Goal: Information Seeking & Learning: Learn about a topic

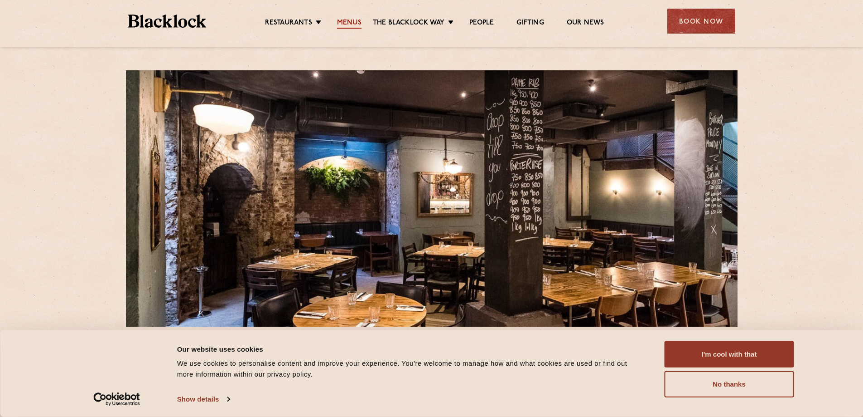
click at [354, 24] on link "Menus" at bounding box center [349, 24] width 24 height 10
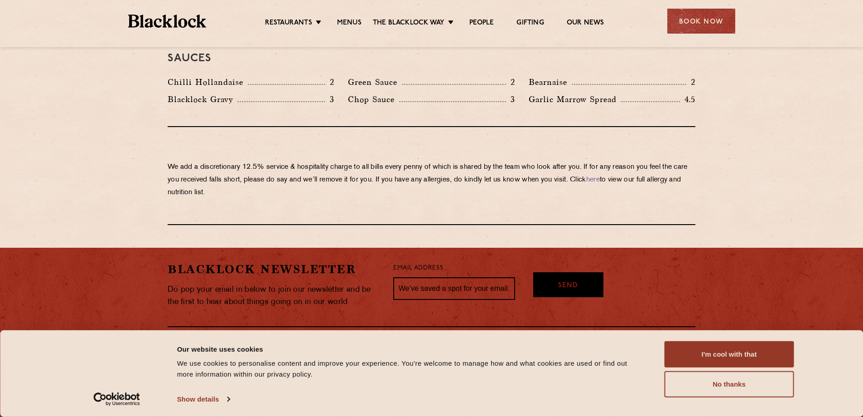
scroll to position [1538, 0]
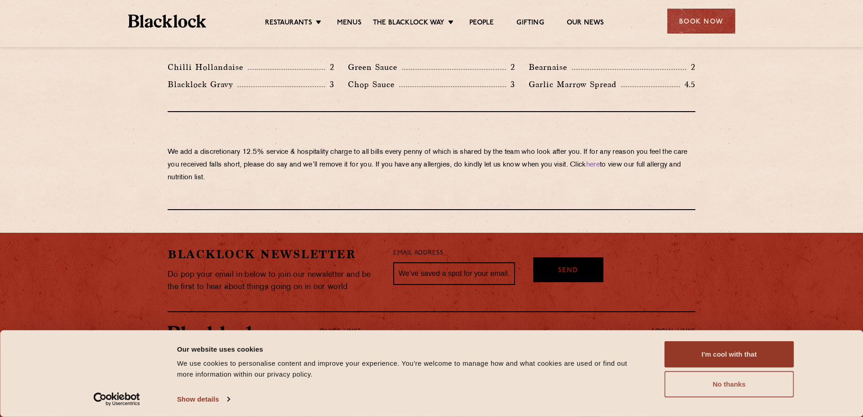
click at [695, 385] on button "No thanks" at bounding box center [730, 384] width 130 height 26
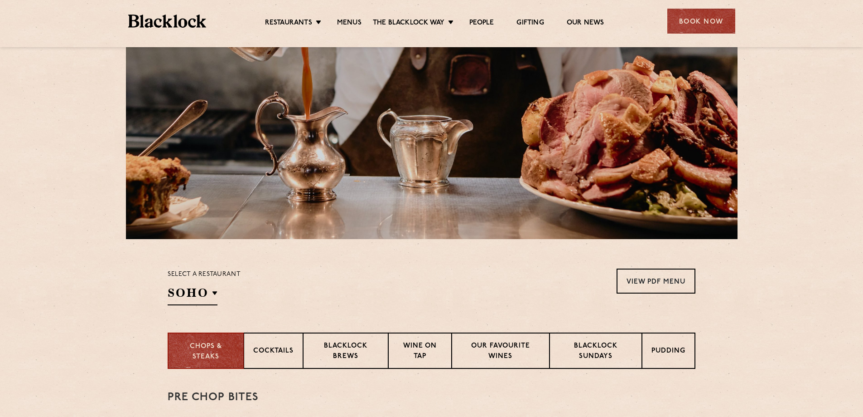
scroll to position [178, 0]
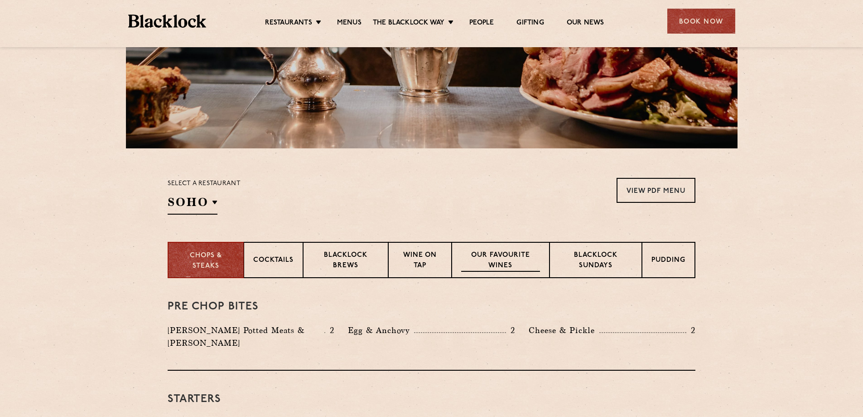
click at [495, 265] on p "Our favourite wines" at bounding box center [500, 260] width 78 height 21
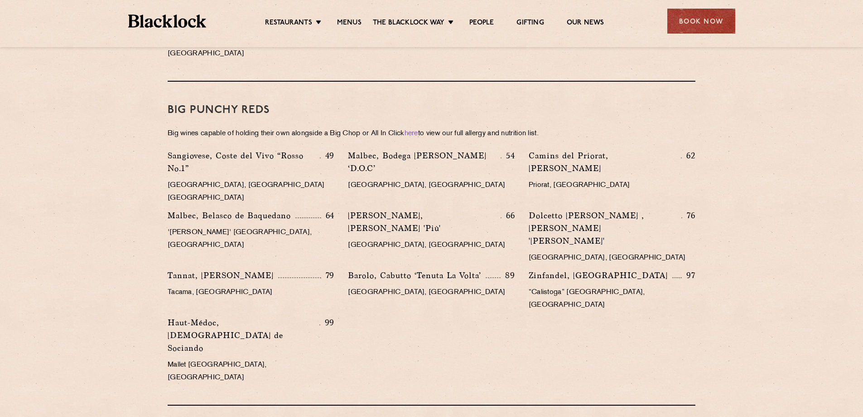
scroll to position [1311, 0]
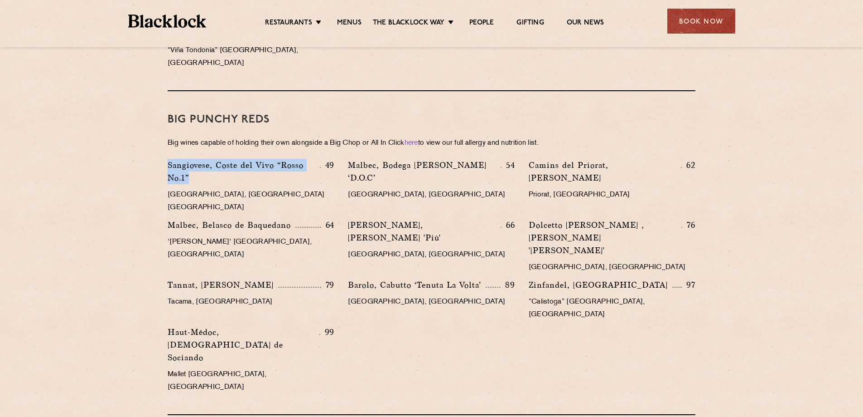
drag, startPoint x: 213, startPoint y: 116, endPoint x: 162, endPoint y: 101, distance: 52.6
click at [162, 159] on div "Sangiovese, Coste del Vivo “Rosso No.1” 49 [GEOGRAPHIC_DATA], [GEOGRAPHIC_DATA]…" at bounding box center [251, 189] width 180 height 60
copy p "Sangiovese, Coste del Vivo “Rosso No.1”"
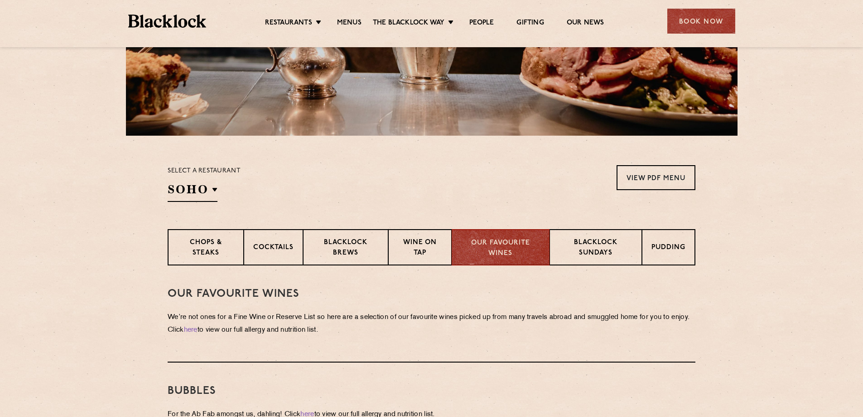
scroll to position [272, 0]
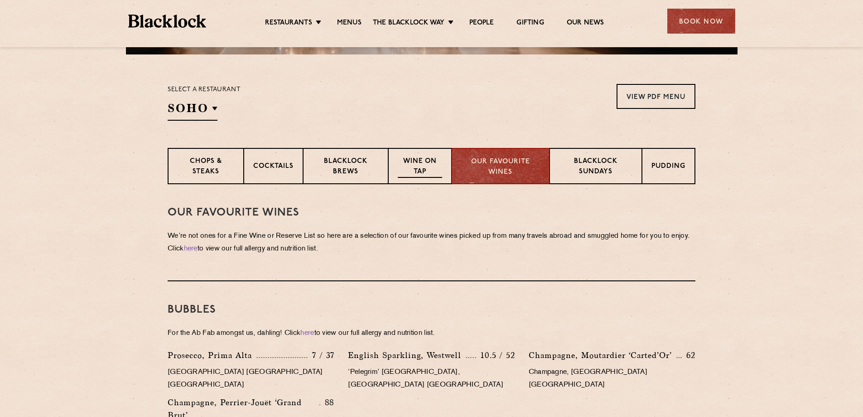
click at [429, 170] on p "Wine on Tap" at bounding box center [420, 166] width 44 height 21
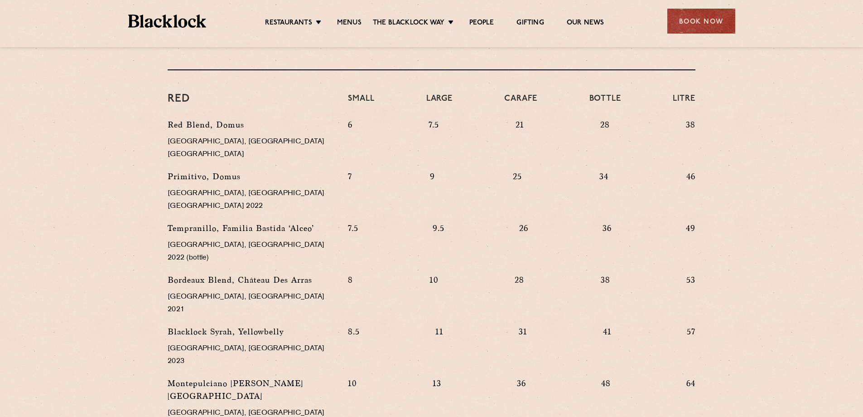
scroll to position [907, 0]
